Goal: Task Accomplishment & Management: Manage account settings

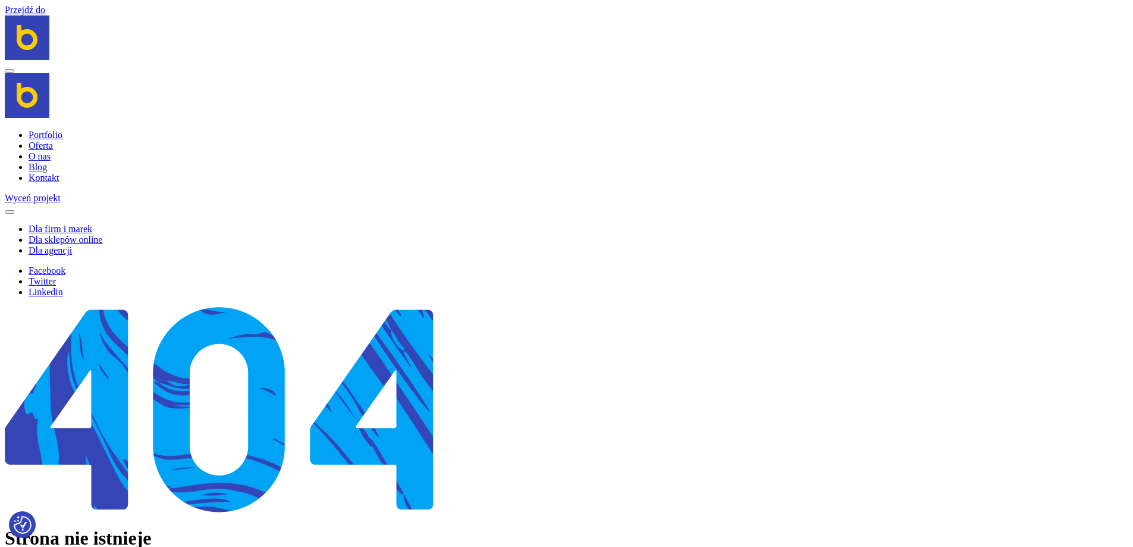
click at [29, 7] on link "Przejdź do" at bounding box center [25, 10] width 40 height 10
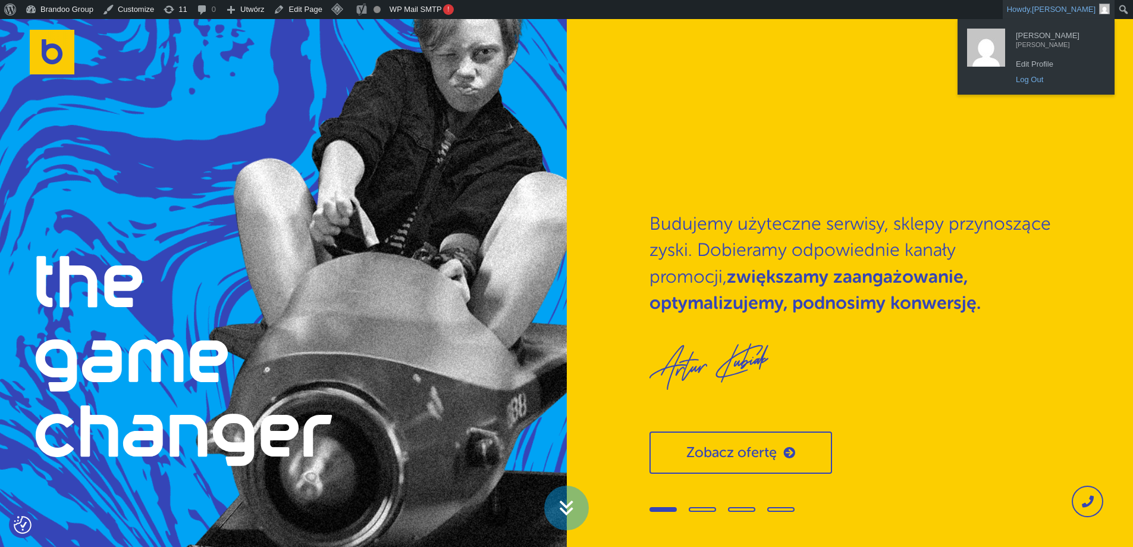
click at [1032, 81] on link "Log Out" at bounding box center [1057, 79] width 95 height 15
